Goal: Navigation & Orientation: Find specific page/section

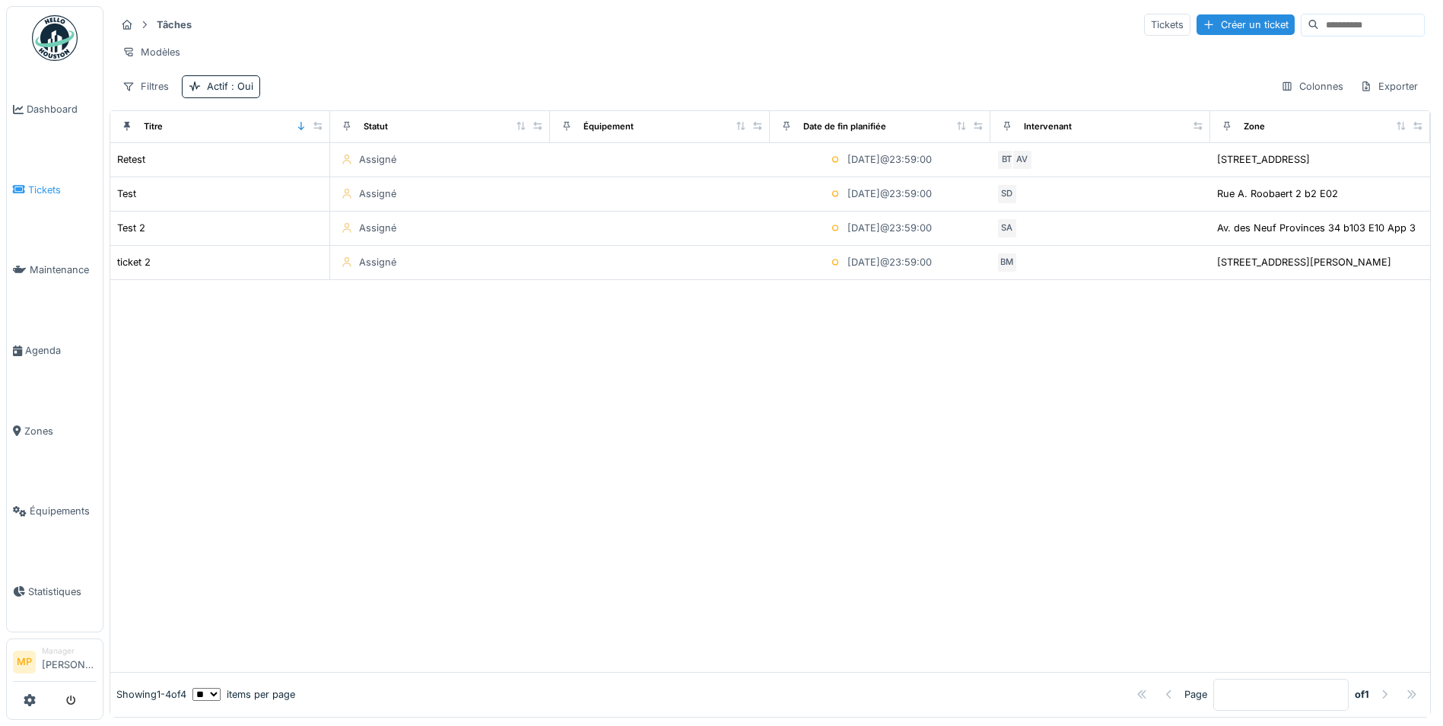
click at [52, 187] on span "Tickets" at bounding box center [62, 190] width 68 height 14
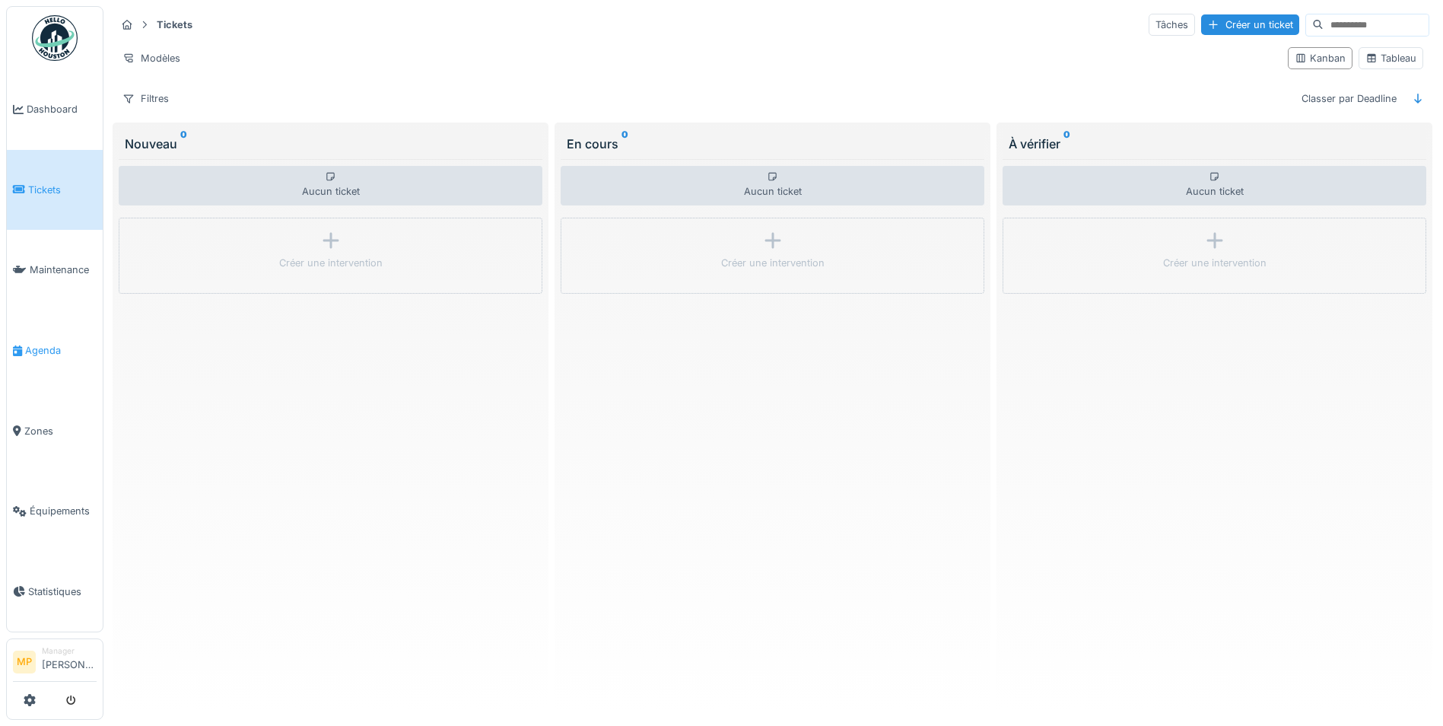
click at [30, 343] on span "Agenda" at bounding box center [61, 350] width 72 height 14
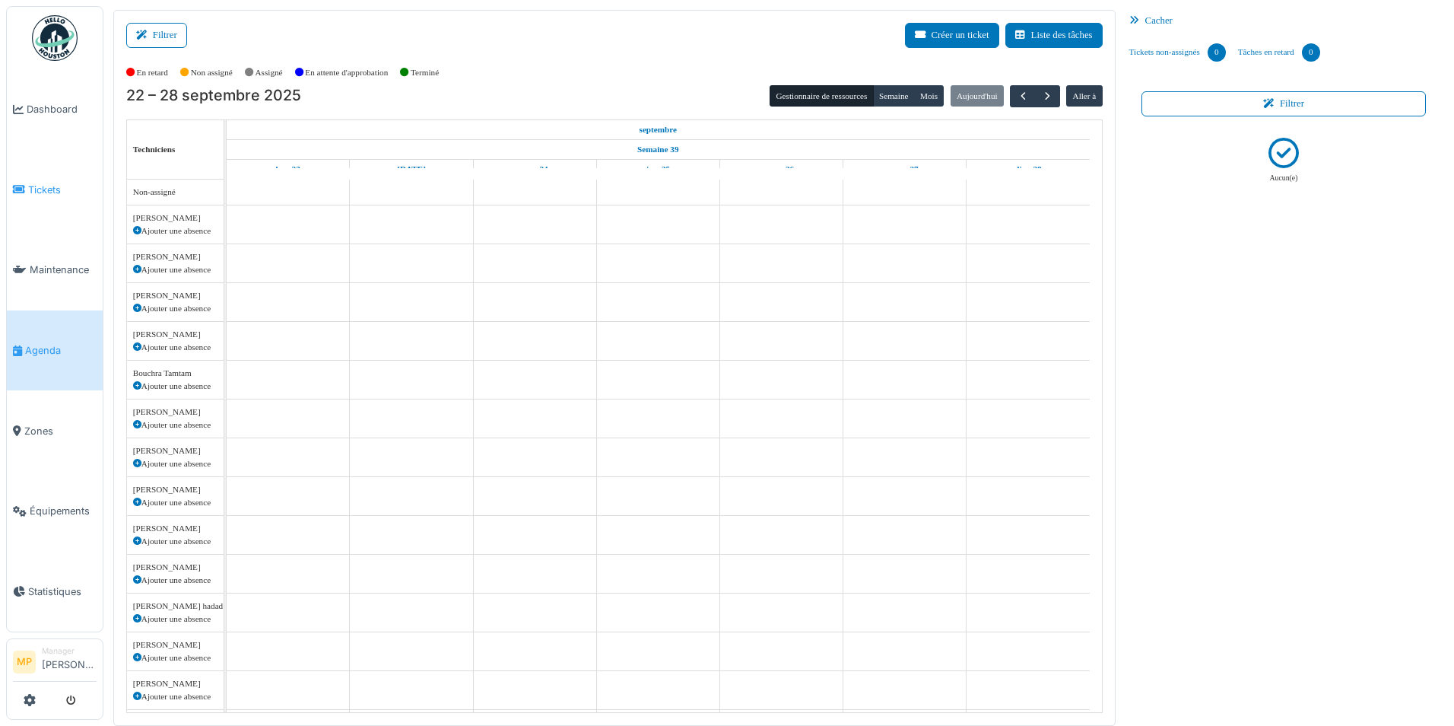
click at [50, 185] on span "Tickets" at bounding box center [62, 190] width 68 height 14
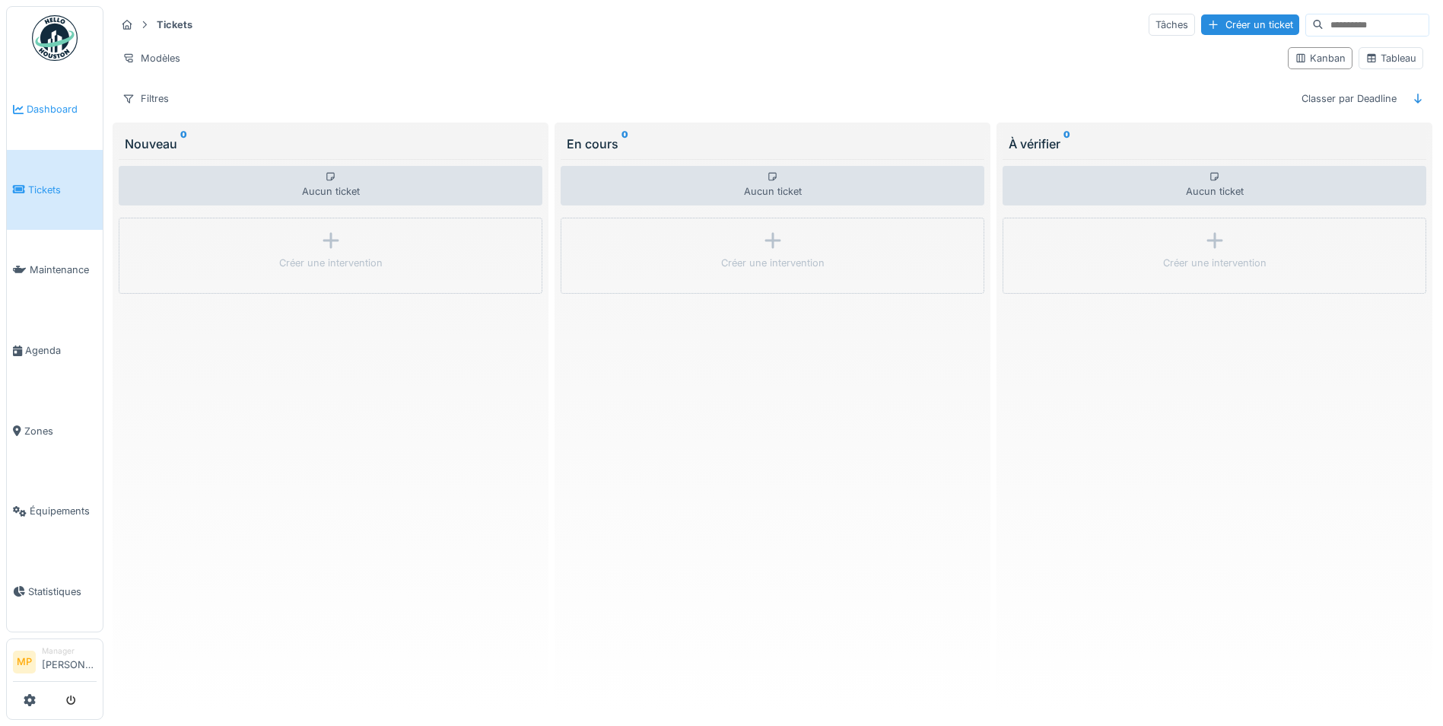
click at [49, 107] on span "Dashboard" at bounding box center [62, 109] width 70 height 14
